Goal: Check status: Check status

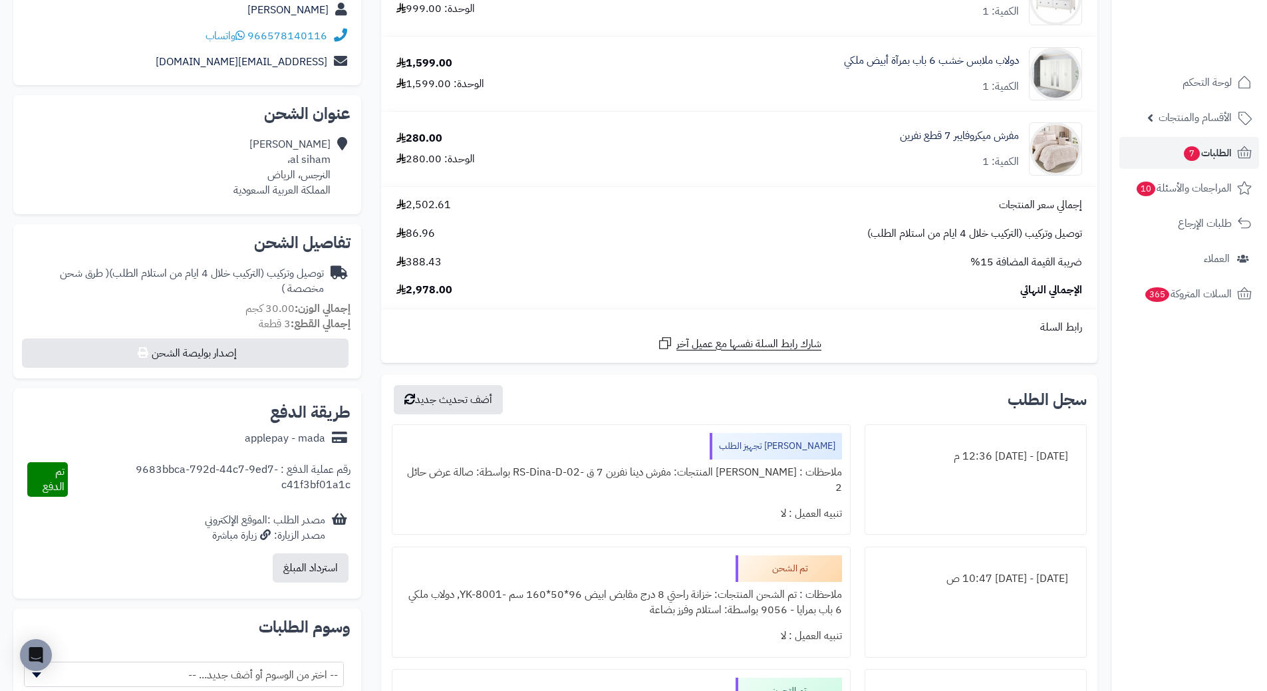
scroll to position [200, 0]
click at [1198, 160] on link "الطلبات" at bounding box center [1190, 153] width 140 height 32
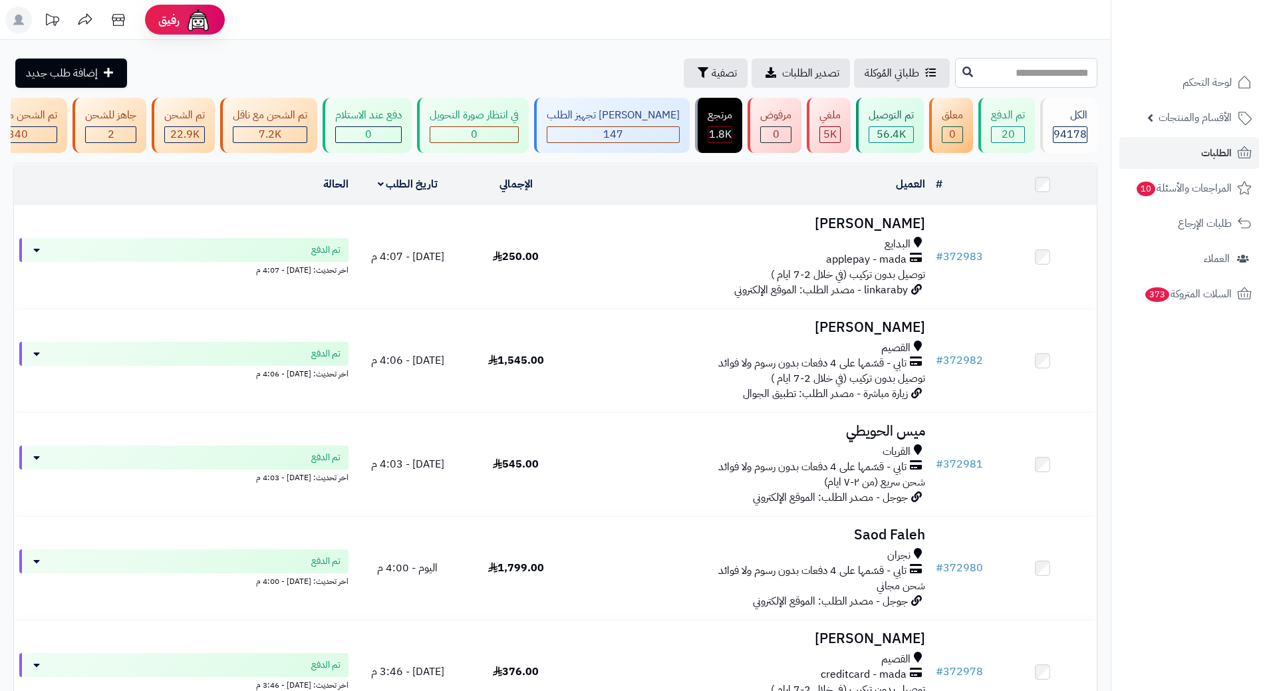
drag, startPoint x: 0, startPoint y: 0, endPoint x: 1043, endPoint y: 78, distance: 1045.5
click at [1043, 78] on input "text" at bounding box center [1026, 73] width 142 height 30
type input "******"
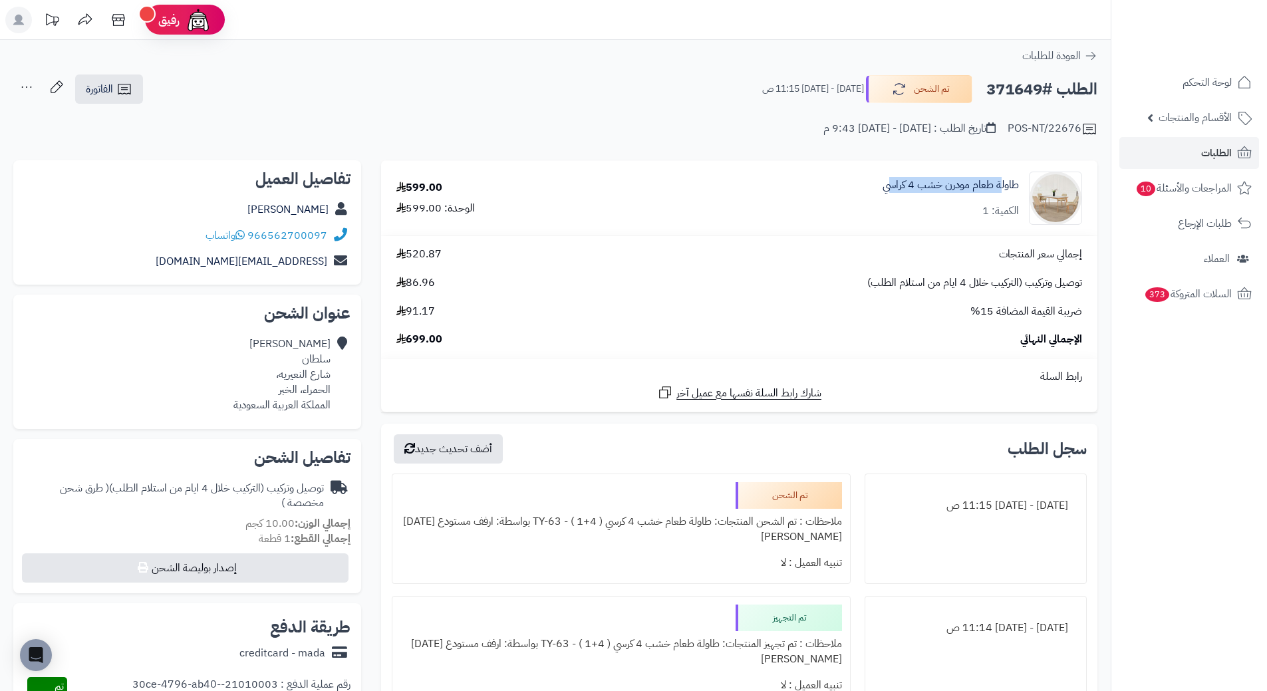
drag, startPoint x: 985, startPoint y: 174, endPoint x: 880, endPoint y: 206, distance: 109.9
click at [883, 186] on div "طاولة طعام مودرن خشب 4 كراسي الكمية: 1" at bounding box center [854, 198] width 475 height 53
click at [876, 232] on td "طاولة طعام مودرن خشب 4 كراسي الكمية: 1" at bounding box center [855, 198] width 486 height 75
click at [1226, 93] on link "لوحة التحكم" at bounding box center [1190, 83] width 140 height 32
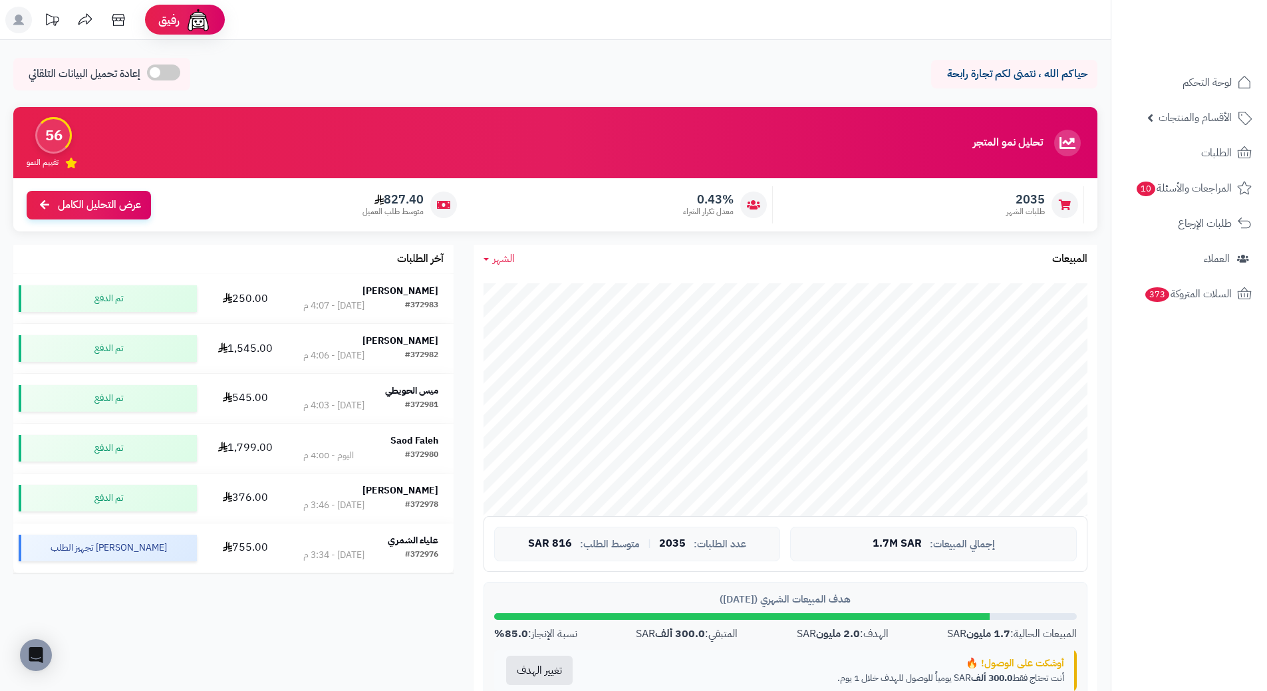
drag, startPoint x: 29, startPoint y: 0, endPoint x: 718, endPoint y: 39, distance: 690.4
click at [718, 39] on header "رفيق ! الطلبات معالجة مكتمل إرجاع المنتجات العملاء المتواجدون الان 225862 عملاء…" at bounding box center [633, 20] width 1267 height 40
click at [21, 28] on rect at bounding box center [18, 20] width 27 height 27
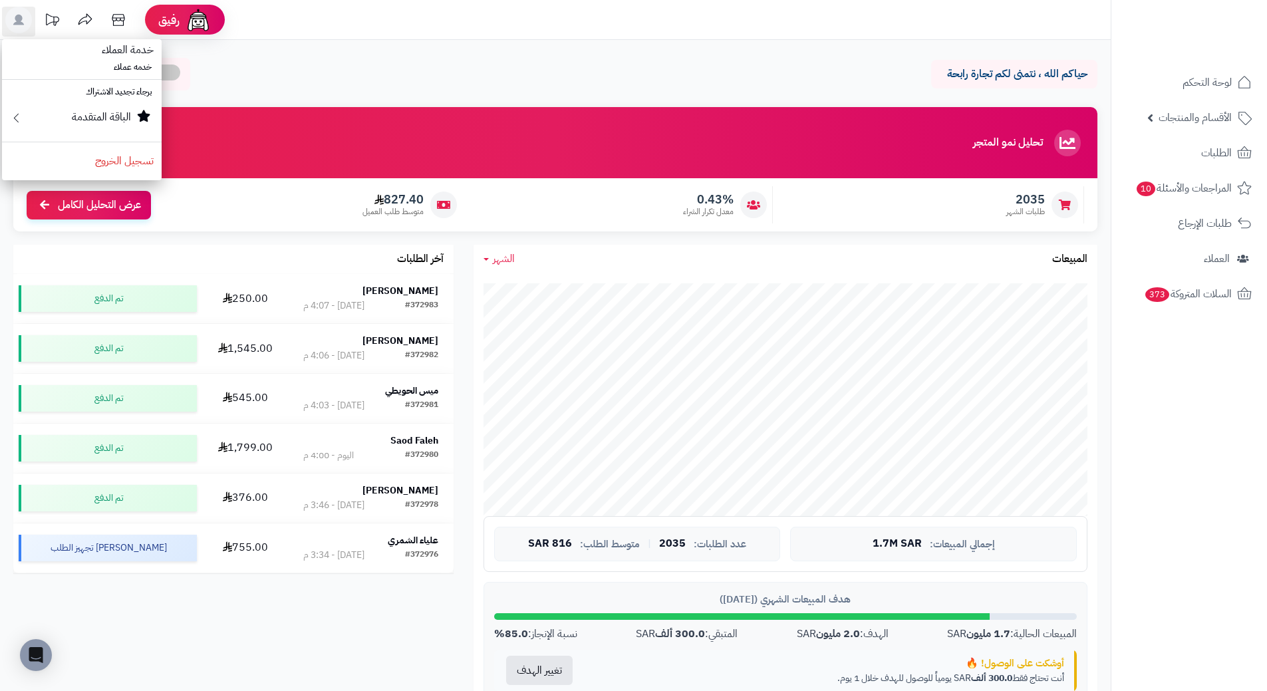
click at [305, 53] on div "حياكم الله ، نتمنى لكم تجارة رابحة إعادة تحميل البيانات التلقائي الرئيسية لوحة …" at bounding box center [555, 610] width 1111 height 1140
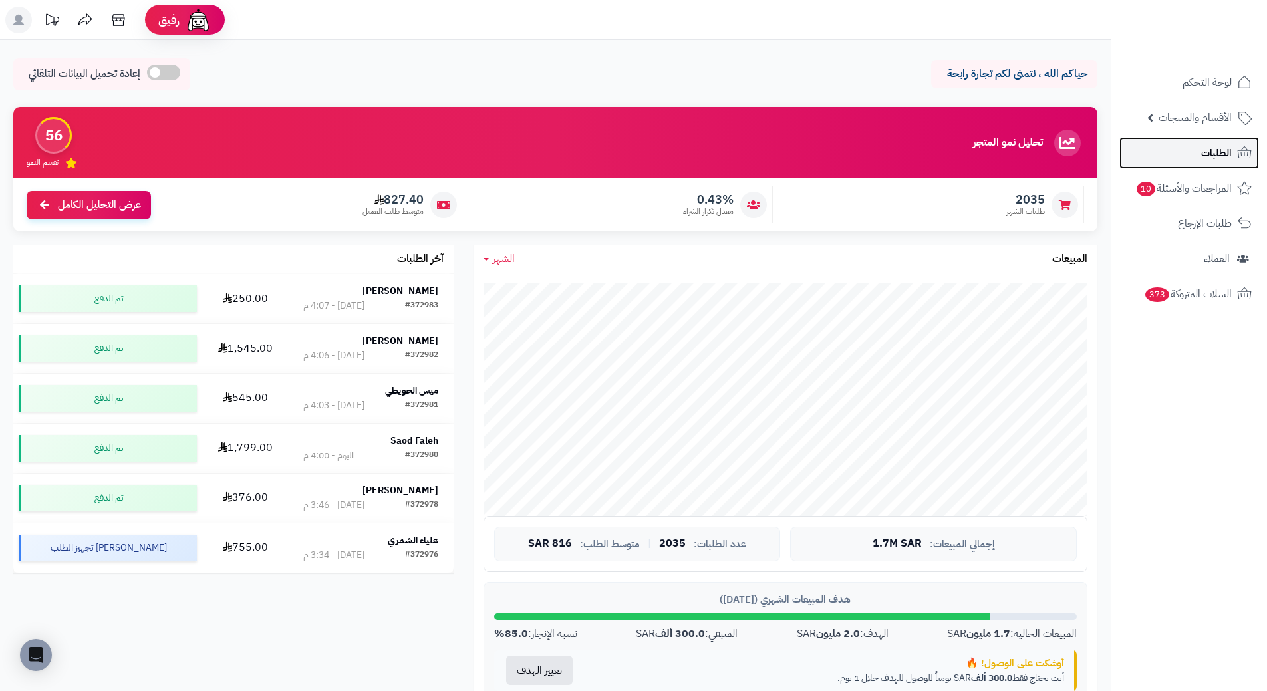
click at [1239, 154] on icon at bounding box center [1245, 152] width 14 height 12
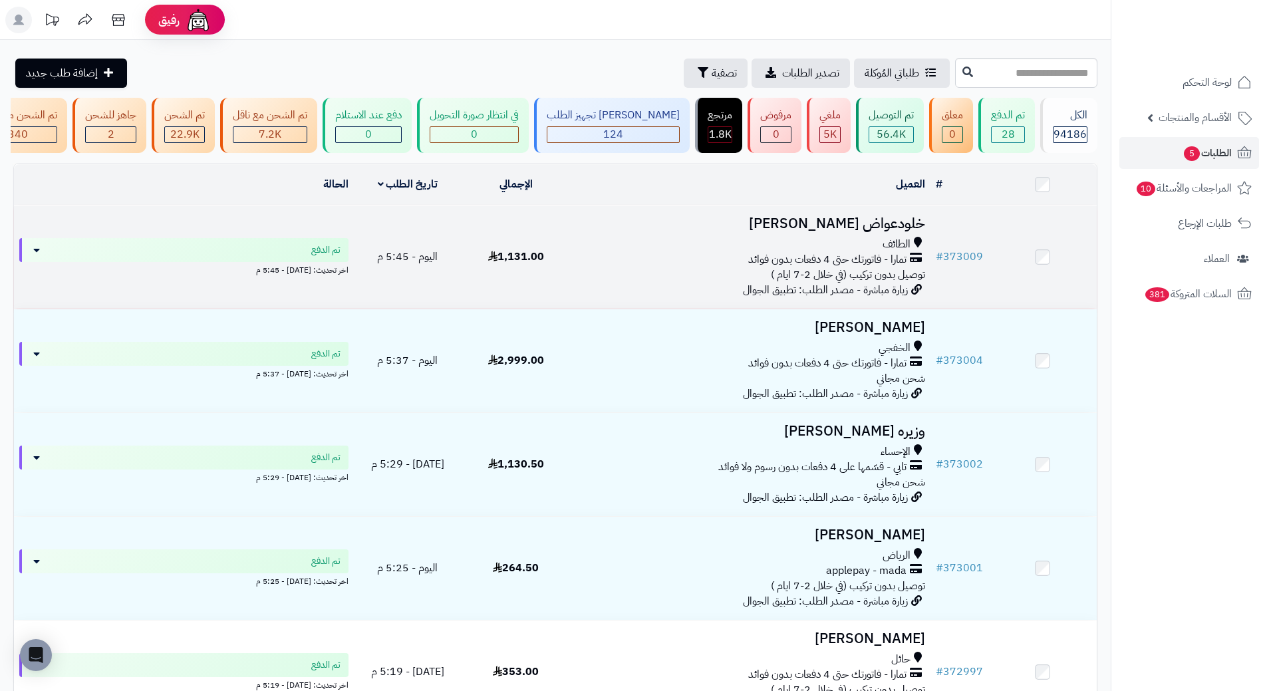
scroll to position [200, 0]
